Goal: Information Seeking & Learning: Learn about a topic

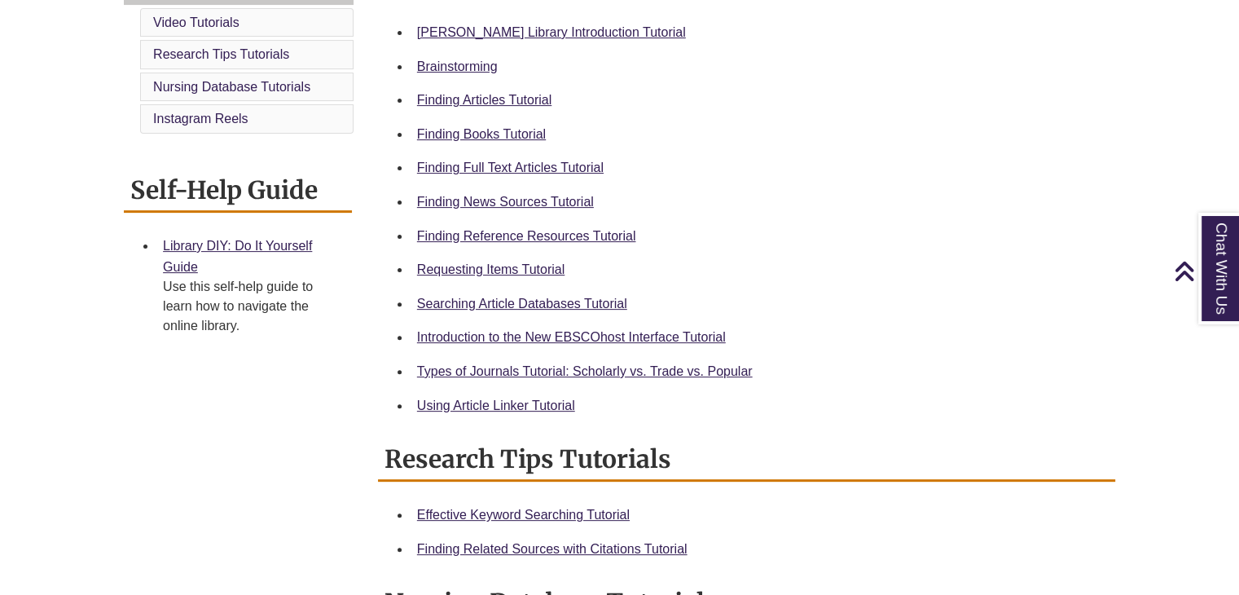
scroll to position [492, 0]
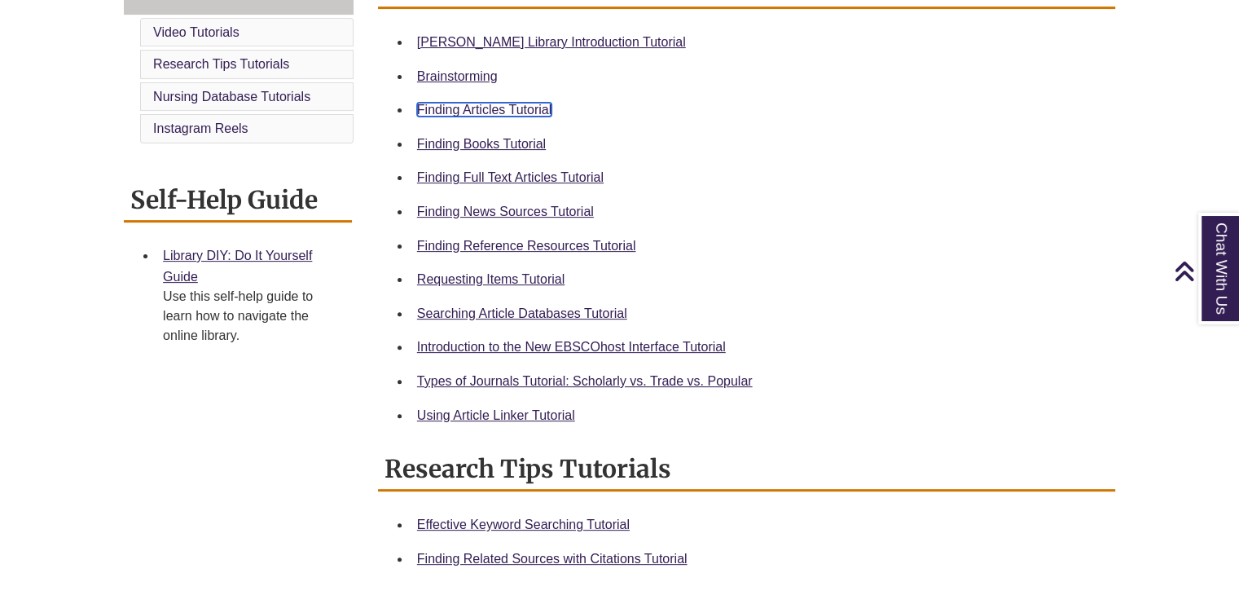
click at [485, 105] on link "Finding Articles Tutorial" at bounding box center [484, 110] width 134 height 14
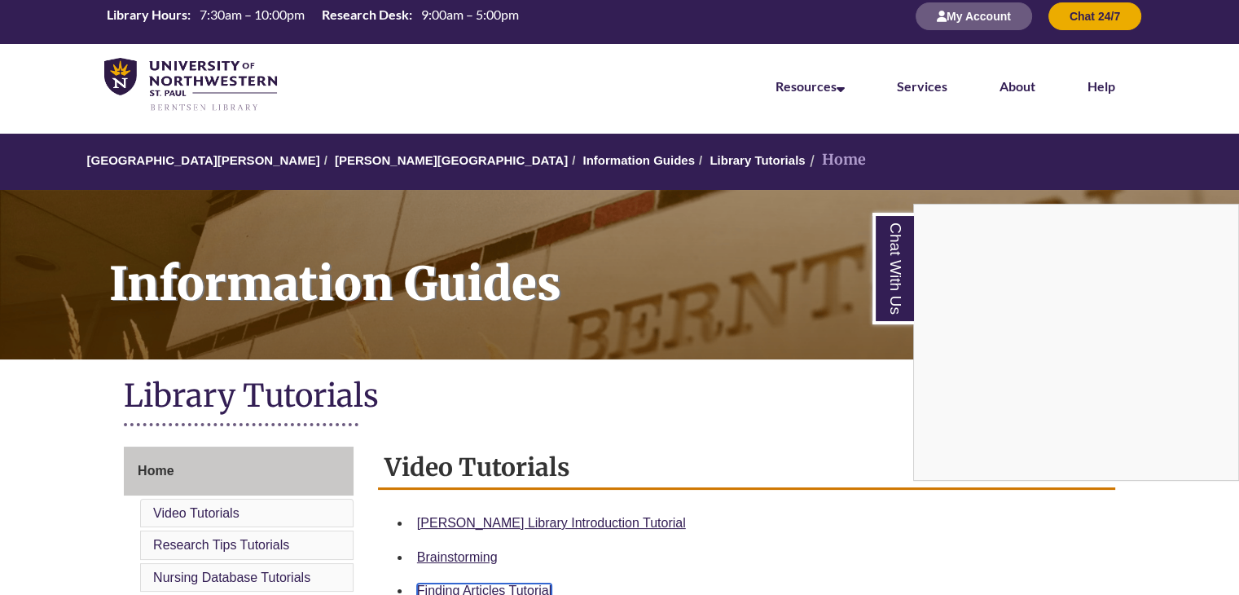
scroll to position [10, 0]
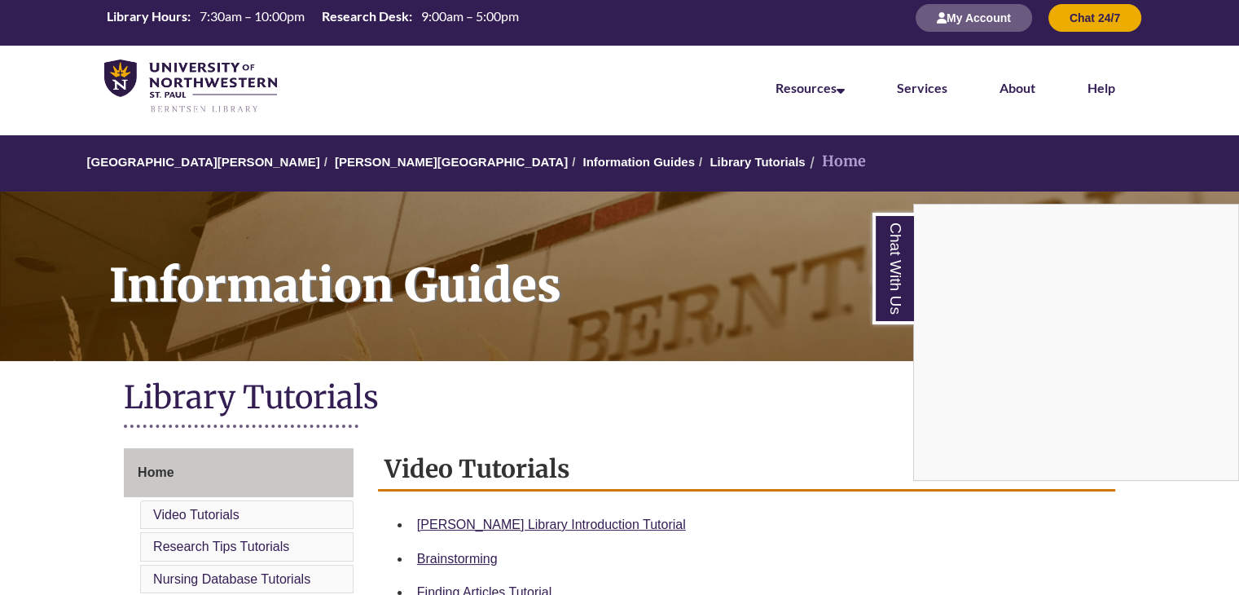
click at [362, 157] on div "Chat With Us" at bounding box center [619, 297] width 1239 height 595
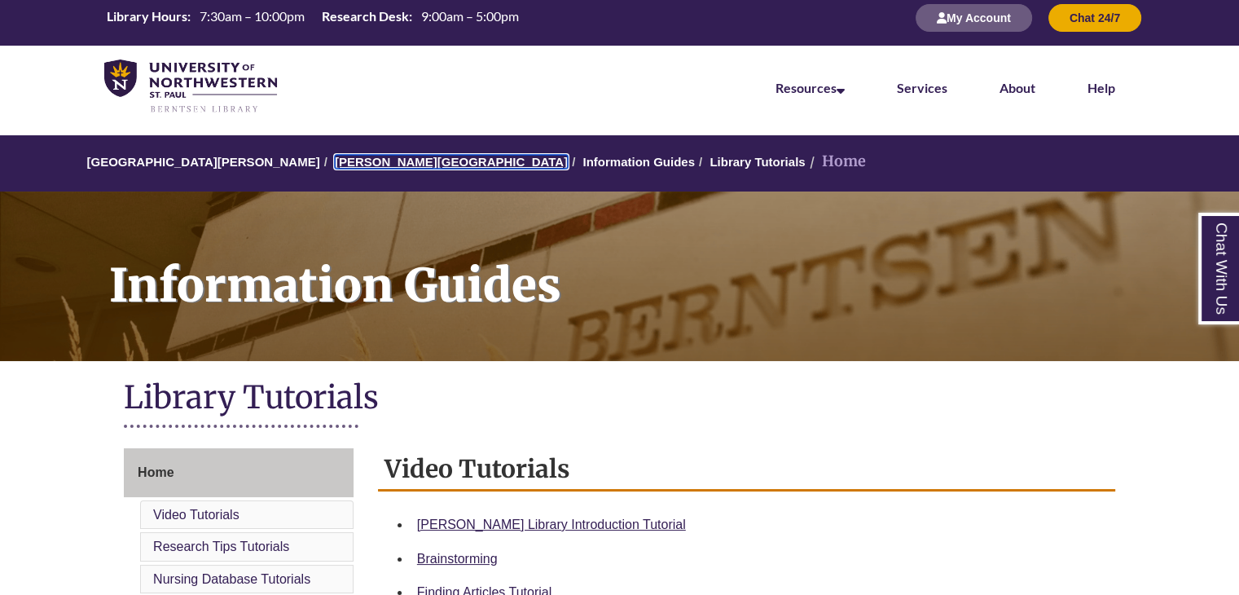
click at [362, 157] on link "[PERSON_NAME][GEOGRAPHIC_DATA]" at bounding box center [451, 162] width 233 height 14
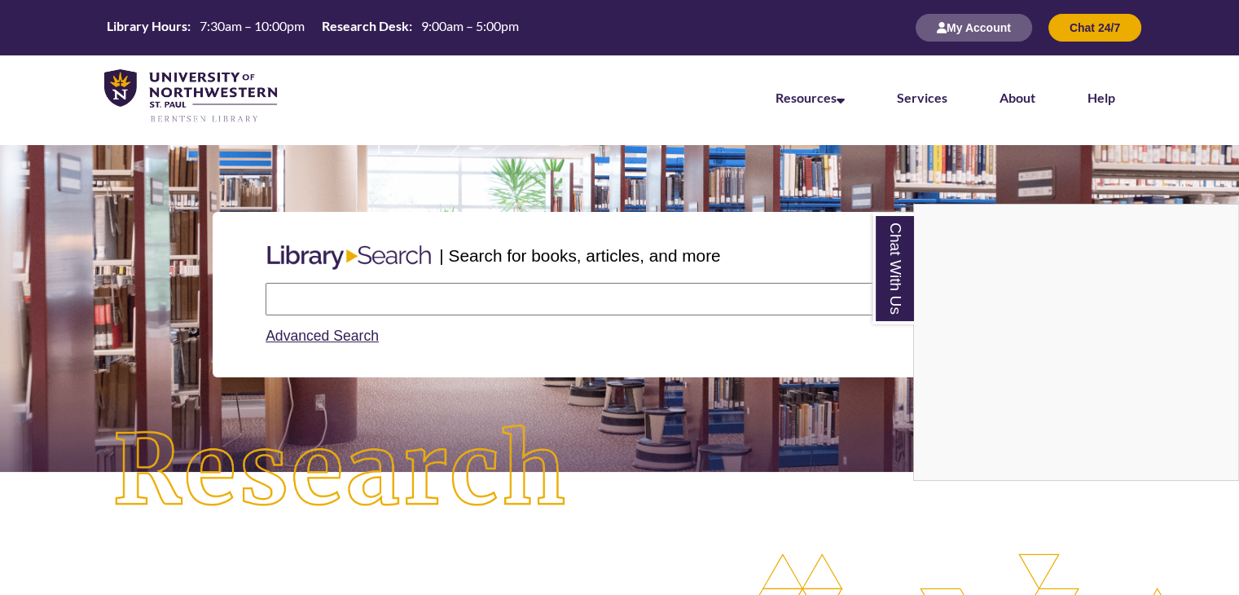
click at [323, 288] on div "Chat With Us" at bounding box center [619, 297] width 1239 height 595
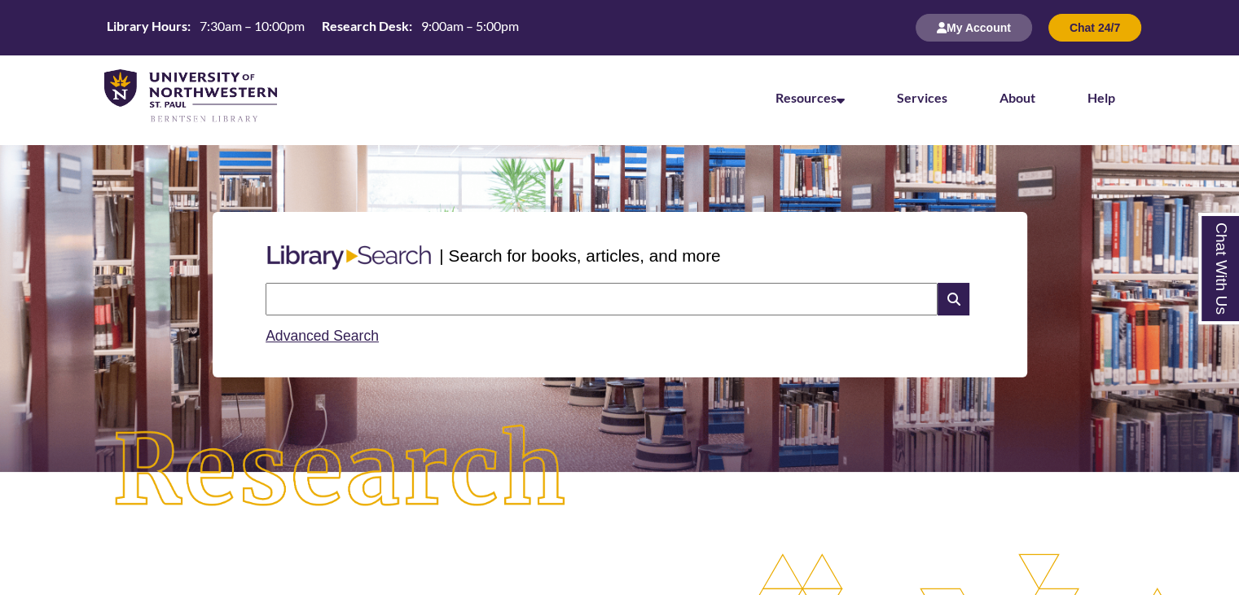
click at [324, 297] on input "text" at bounding box center [602, 299] width 672 height 33
type input "**********"
click at [956, 302] on icon at bounding box center [952, 299] width 31 height 33
